Goal: Find specific page/section: Find specific page/section

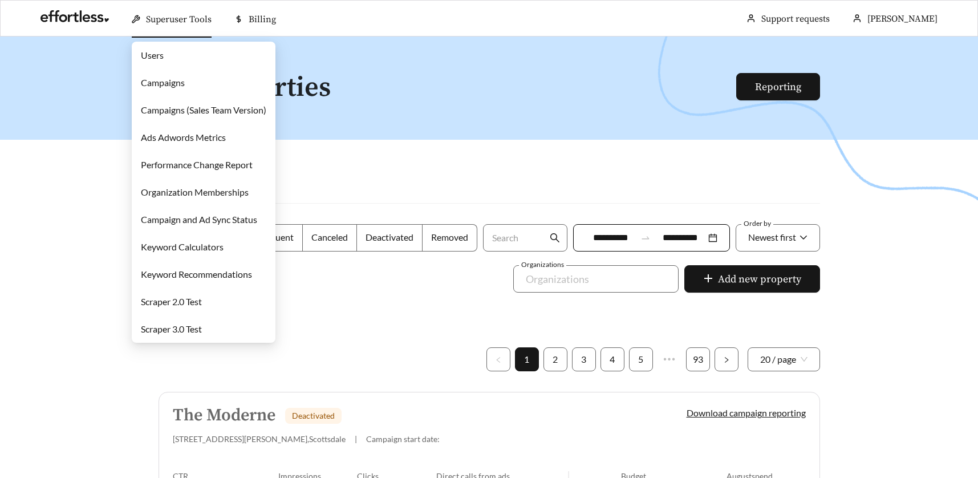
click at [173, 111] on link "Campaigns (Sales Team Version)" at bounding box center [203, 109] width 125 height 11
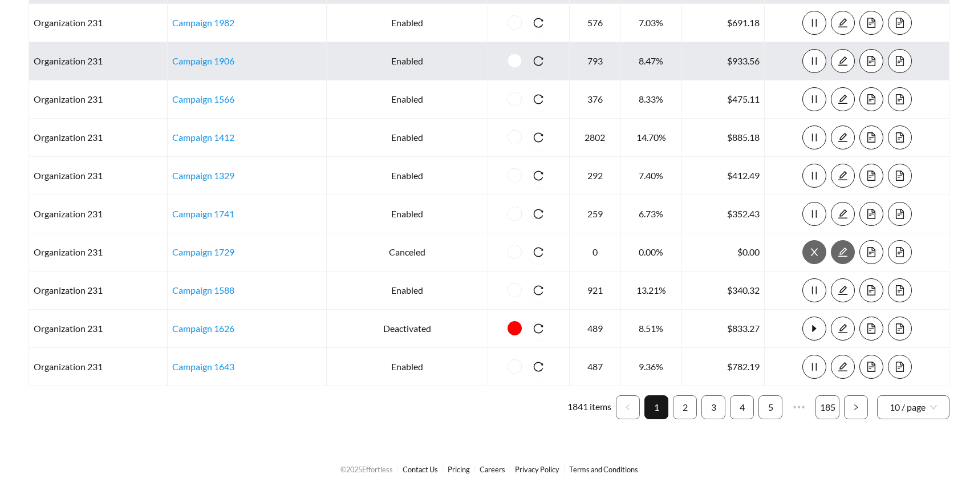
scroll to position [175, 0]
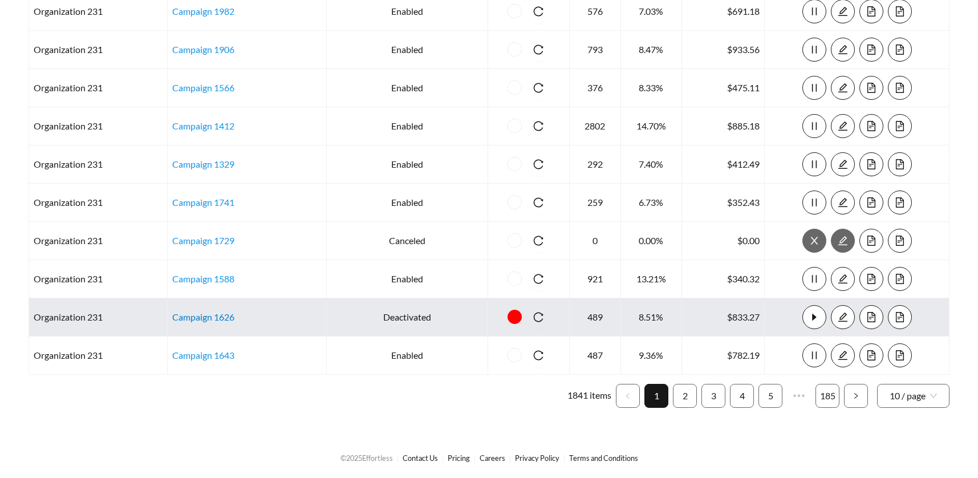
click at [196, 316] on link "Campaign 1626" at bounding box center [203, 316] width 62 height 11
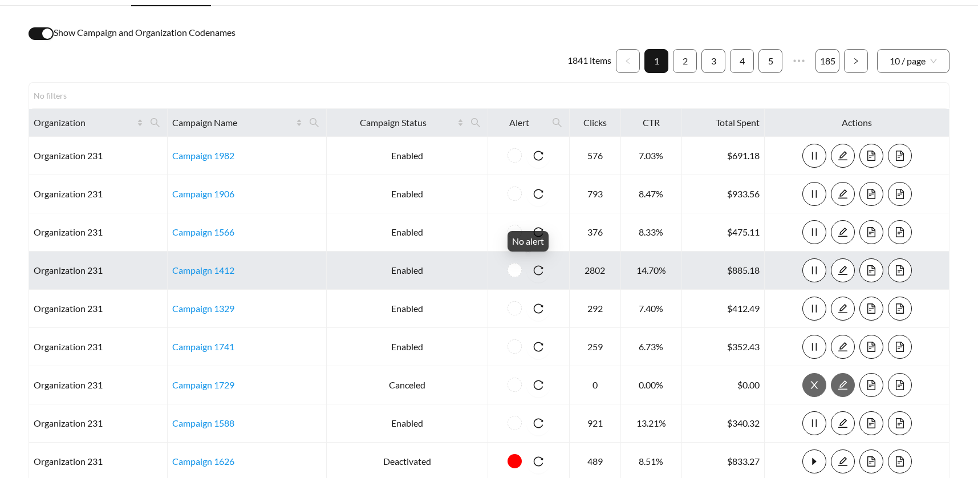
scroll to position [0, 0]
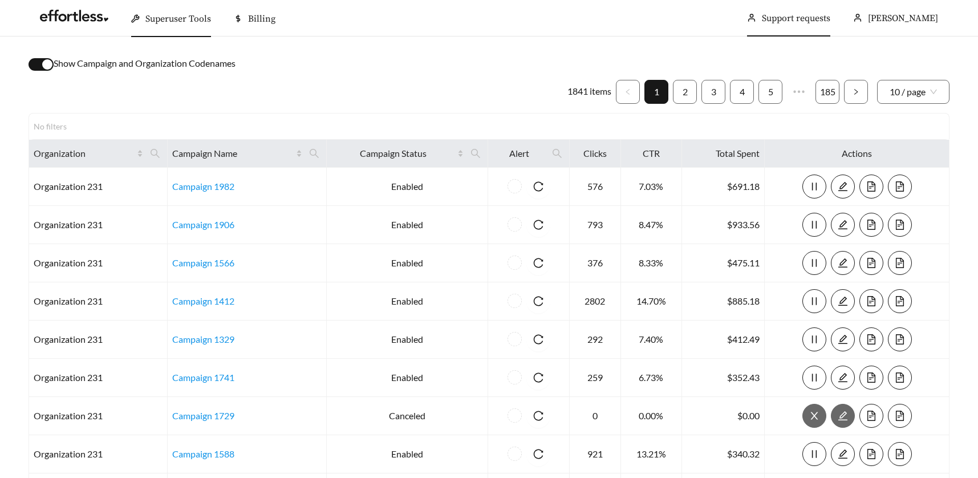
click at [798, 15] on link "Support requests" at bounding box center [796, 18] width 68 height 11
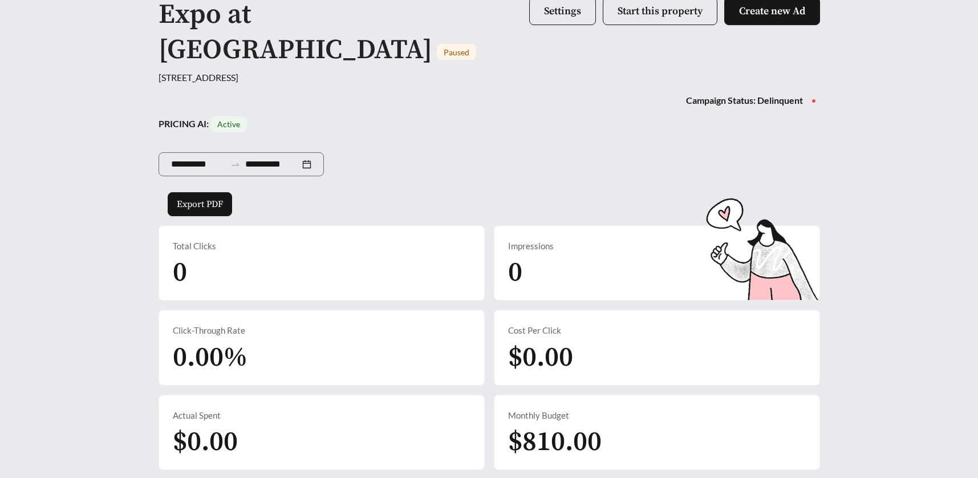
scroll to position [106, 0]
